Goal: Task Accomplishment & Management: Use online tool/utility

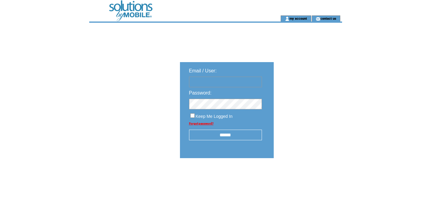
type input "**********"
click at [234, 139] on input "******" at bounding box center [225, 134] width 73 height 11
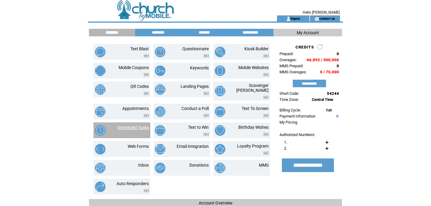
click at [145, 125] on link "Scheduled Tasks" at bounding box center [133, 127] width 31 height 5
